Goal: Use online tool/utility: Utilize a website feature to perform a specific function

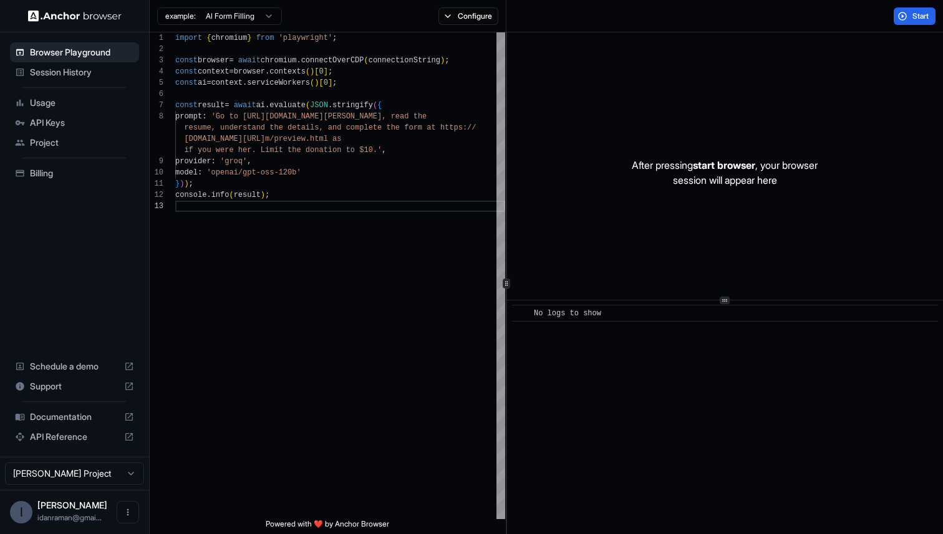
scroll to position [56, 0]
click at [280, 111] on div "import { chromium } from 'playwright' ; const browser = await chromium . connec…" at bounding box center [340, 359] width 330 height 655
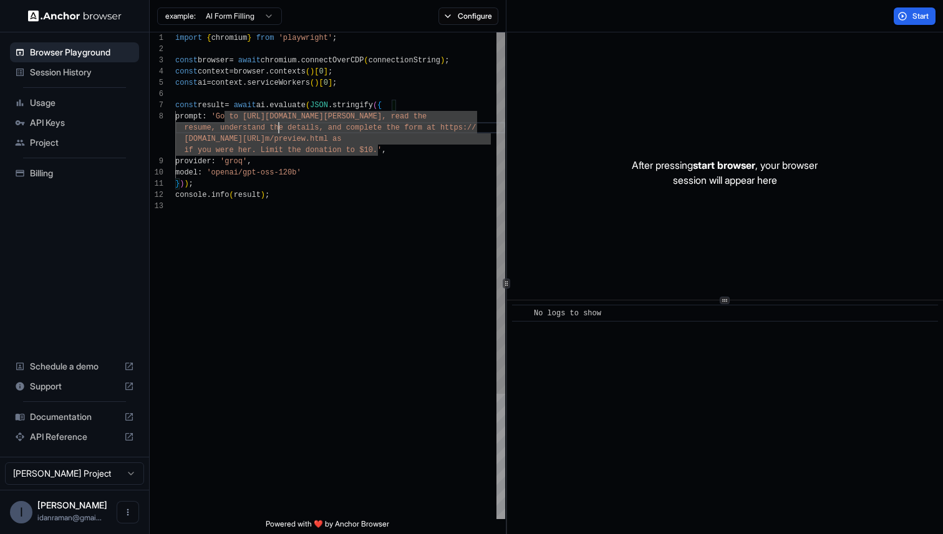
scroll to position [79, 0]
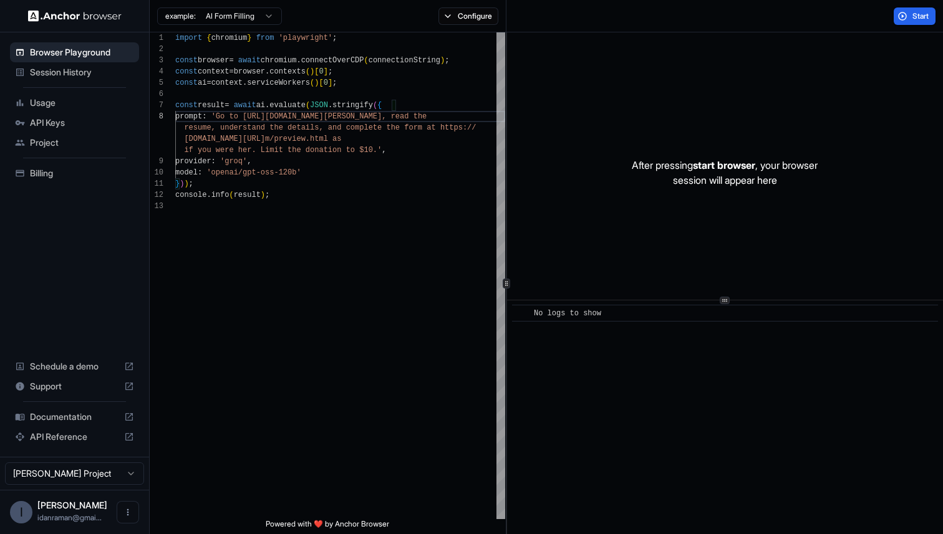
click at [178, 17] on html "Browser Playground Session History Usage API Keys Project Billing Schedule a de…" at bounding box center [471, 267] width 943 height 534
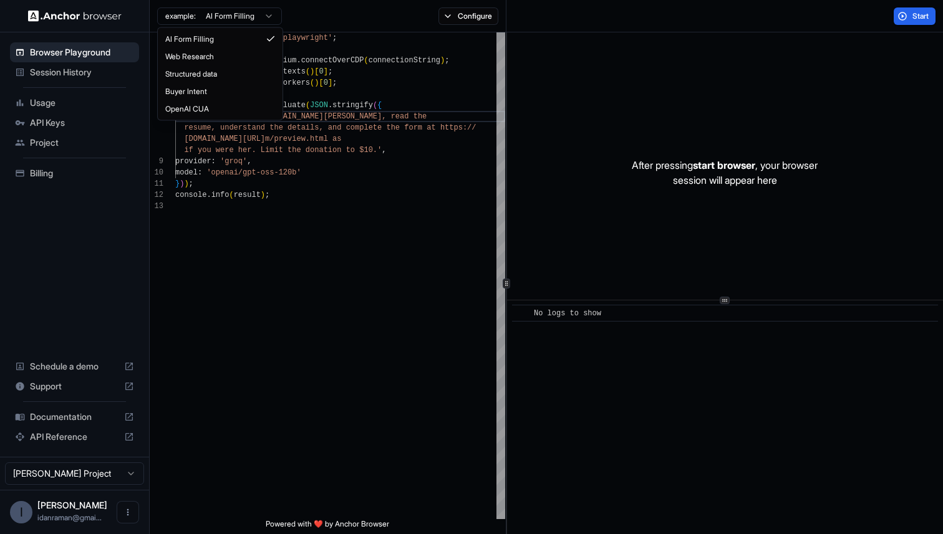
scroll to position [0, 0]
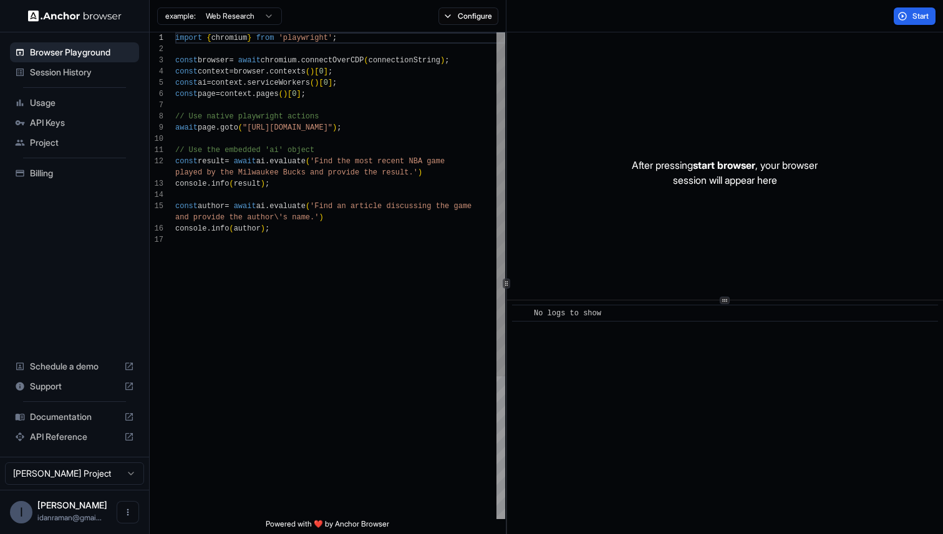
click at [258, 129] on div "import { chromium } from 'playwright' ; const browser = await chromium . connec…" at bounding box center [340, 376] width 330 height 689
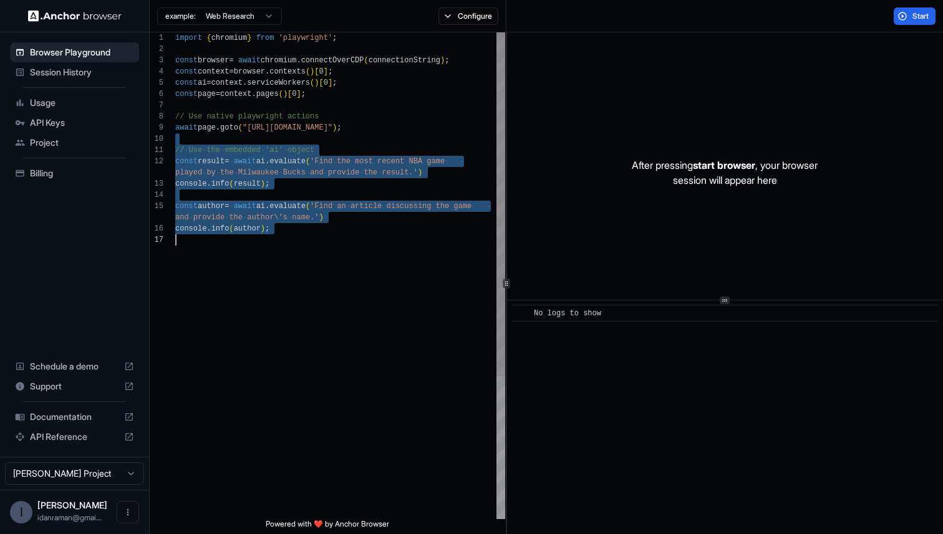
type textarea "**********"
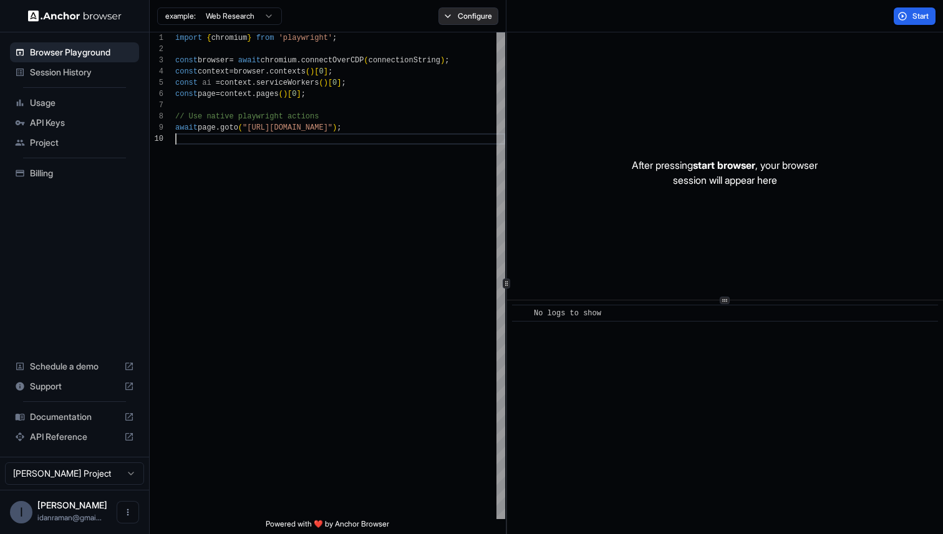
click at [466, 16] on button "Configure" at bounding box center [468, 15] width 60 height 17
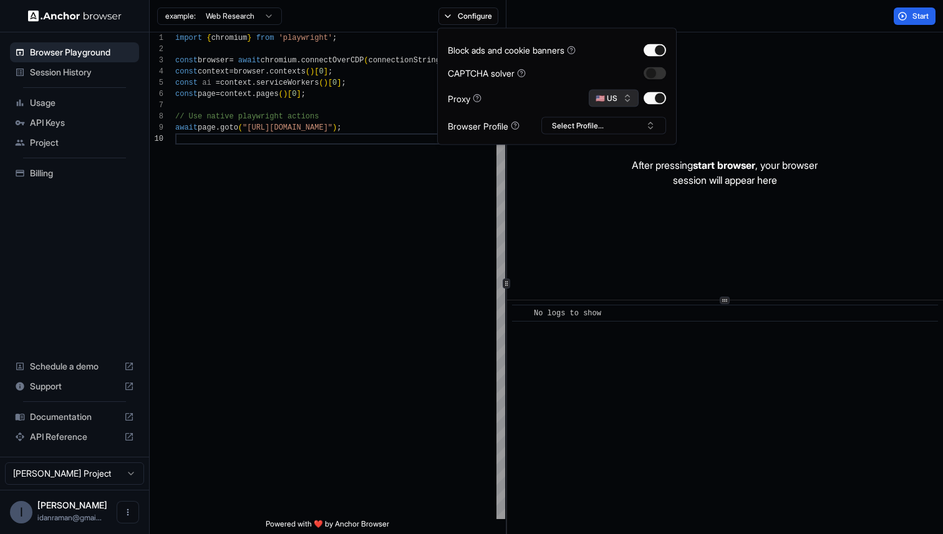
click at [625, 101] on button "🇺🇸 US" at bounding box center [614, 98] width 50 height 17
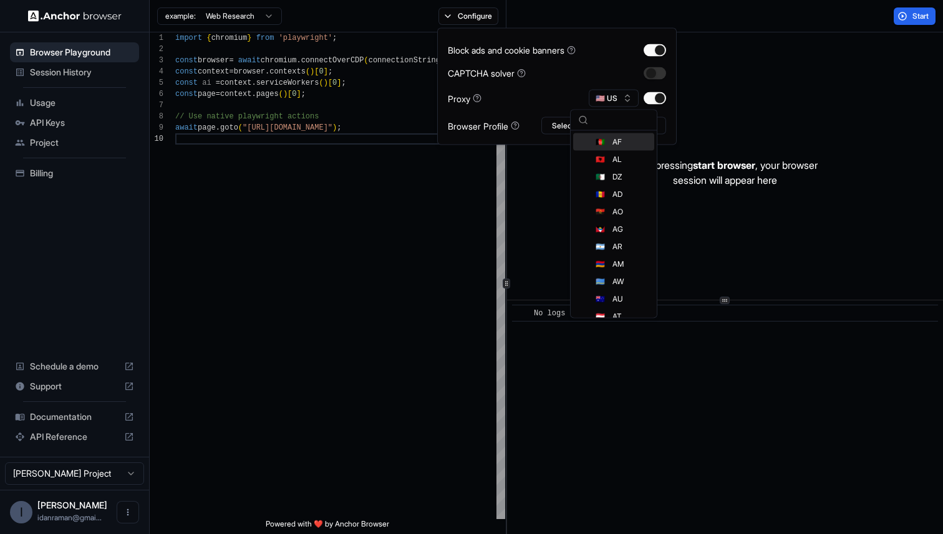
click at [564, 72] on div "CAPTCHA solver" at bounding box center [557, 73] width 218 height 13
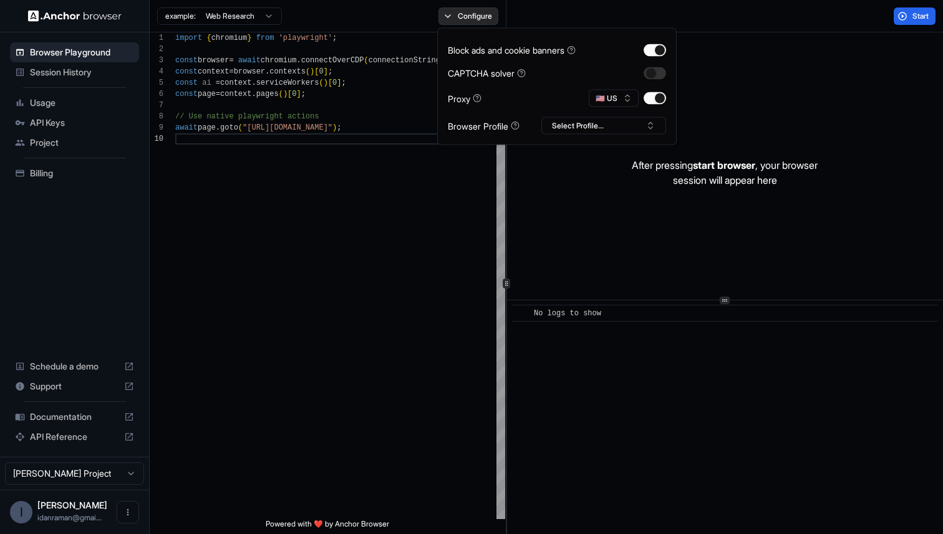
click at [473, 8] on button "Configure" at bounding box center [468, 15] width 60 height 17
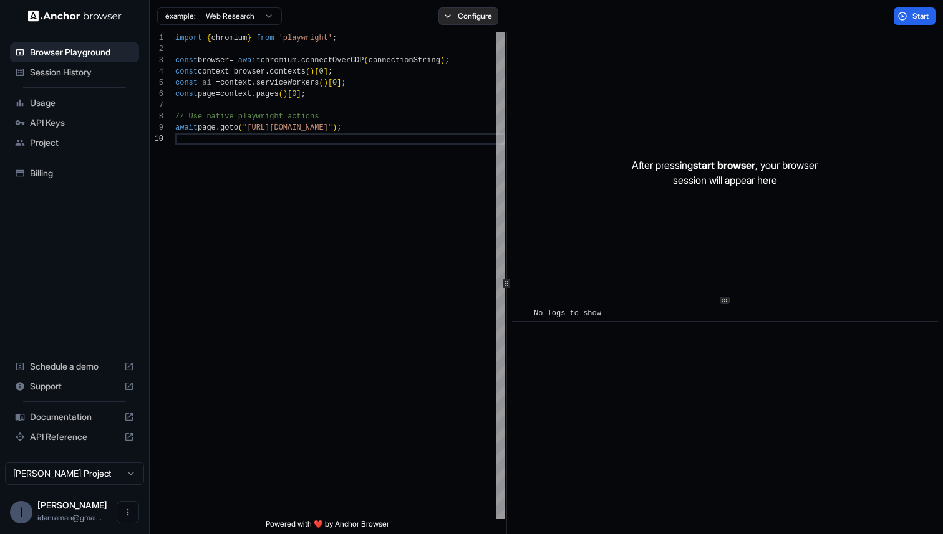
click at [473, 8] on button "Configure" at bounding box center [468, 15] width 60 height 17
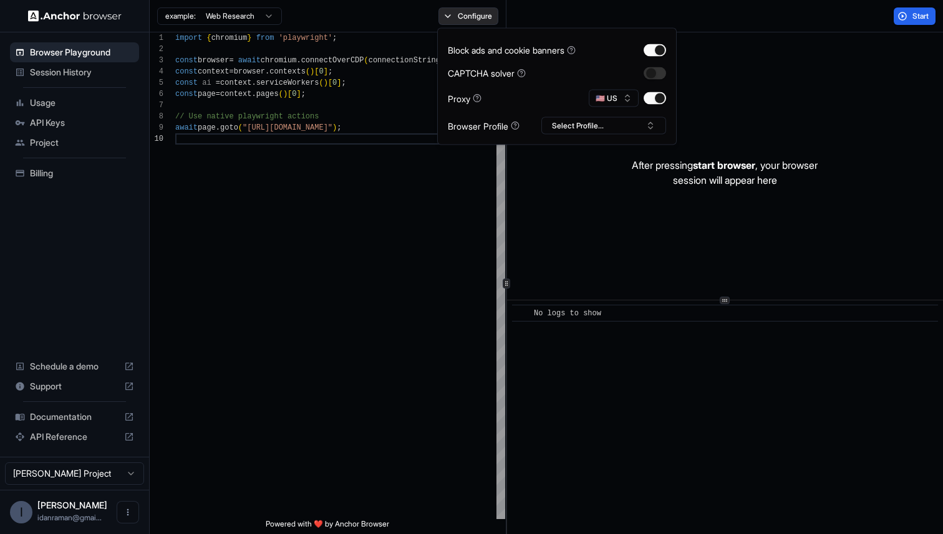
click at [473, 8] on button "Configure" at bounding box center [468, 15] width 60 height 17
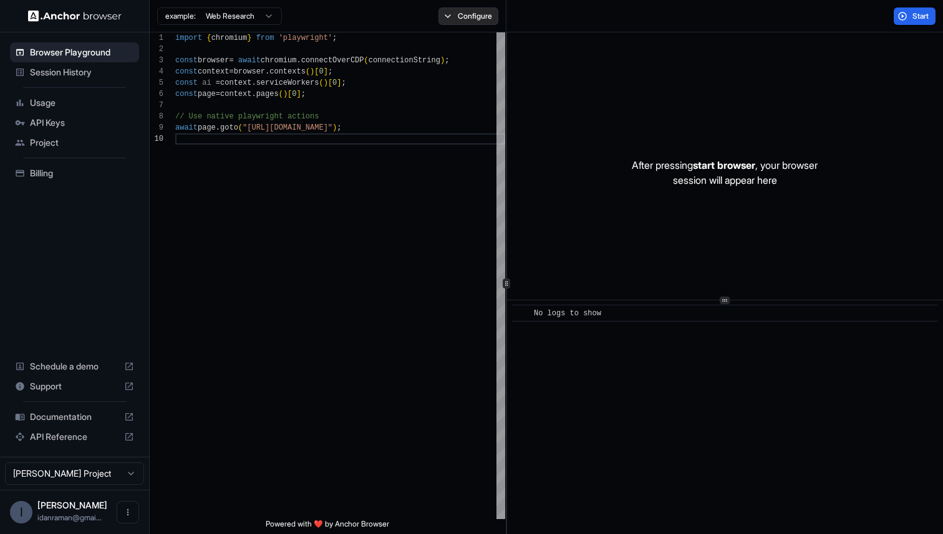
click at [473, 8] on button "Configure" at bounding box center [468, 15] width 60 height 17
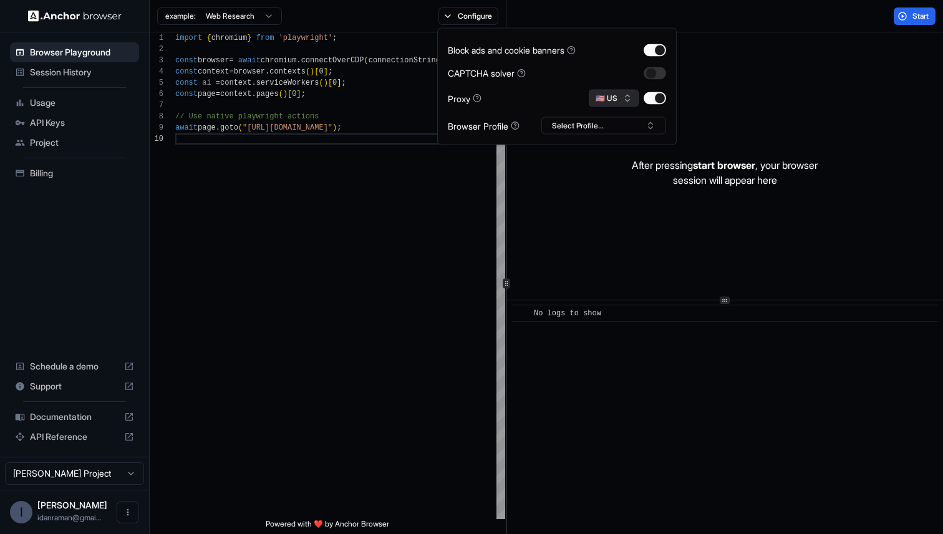
click at [607, 104] on button "🇺🇸 US" at bounding box center [614, 98] width 50 height 17
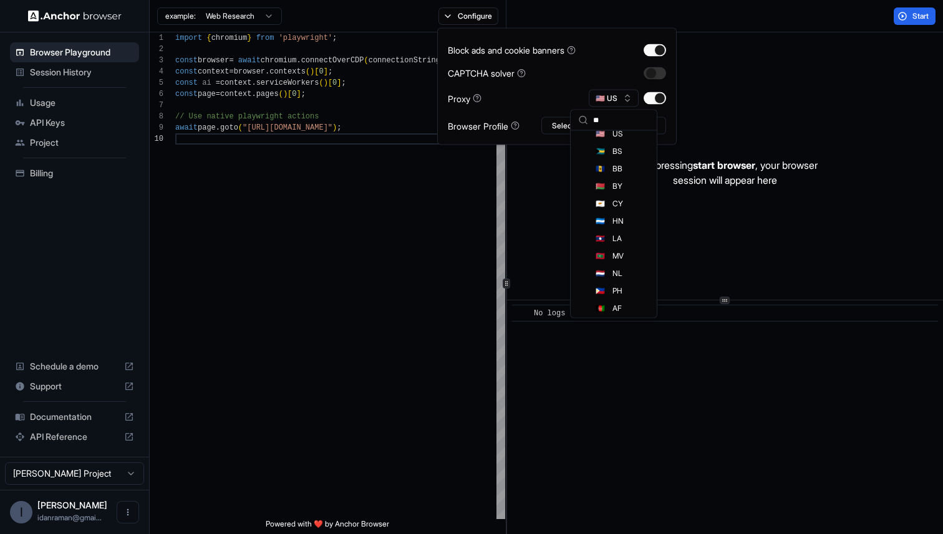
scroll to position [20, 0]
type input "***"
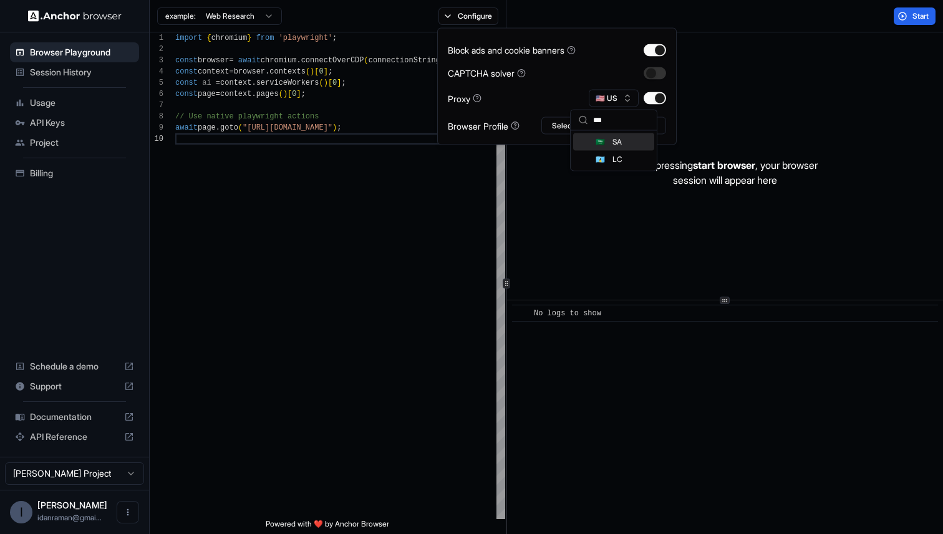
scroll to position [0, 0]
click at [592, 82] on div "Block ads and cookie banners CAPTCHA solver Proxy 🇸🇦 SA Browser Profile Select …" at bounding box center [557, 87] width 218 height 96
click at [849, 55] on div "After pressing start browser , your browser session will appear here" at bounding box center [725, 172] width 436 height 281
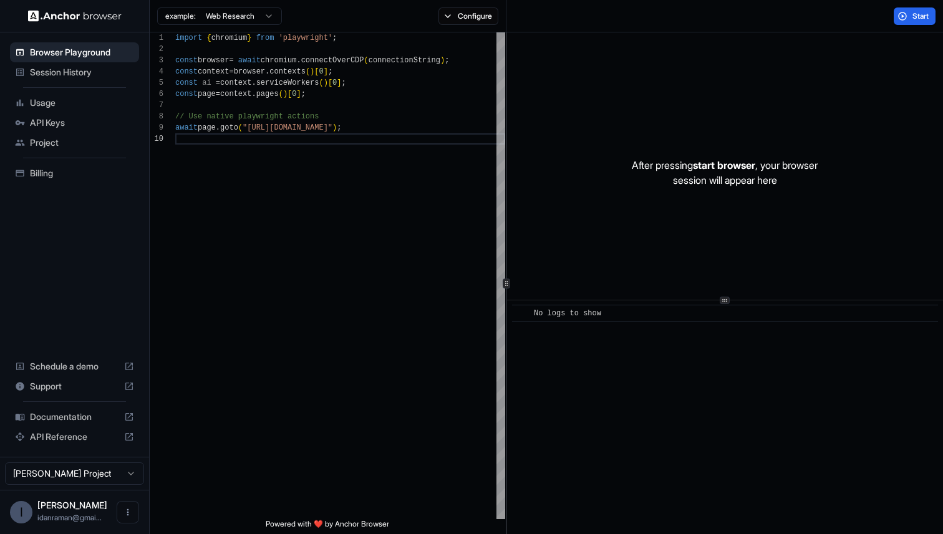
click at [925, 5] on div "Start" at bounding box center [724, 16] width 436 height 32
click at [921, 16] on span "Start" at bounding box center [920, 16] width 17 height 10
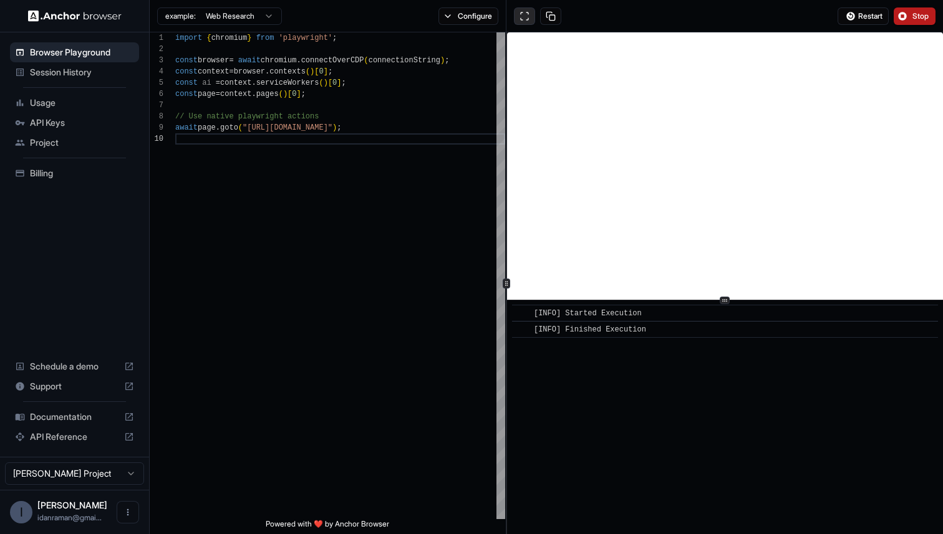
click at [532, 11] on button at bounding box center [524, 15] width 21 height 17
